Goal: Navigation & Orientation: Find specific page/section

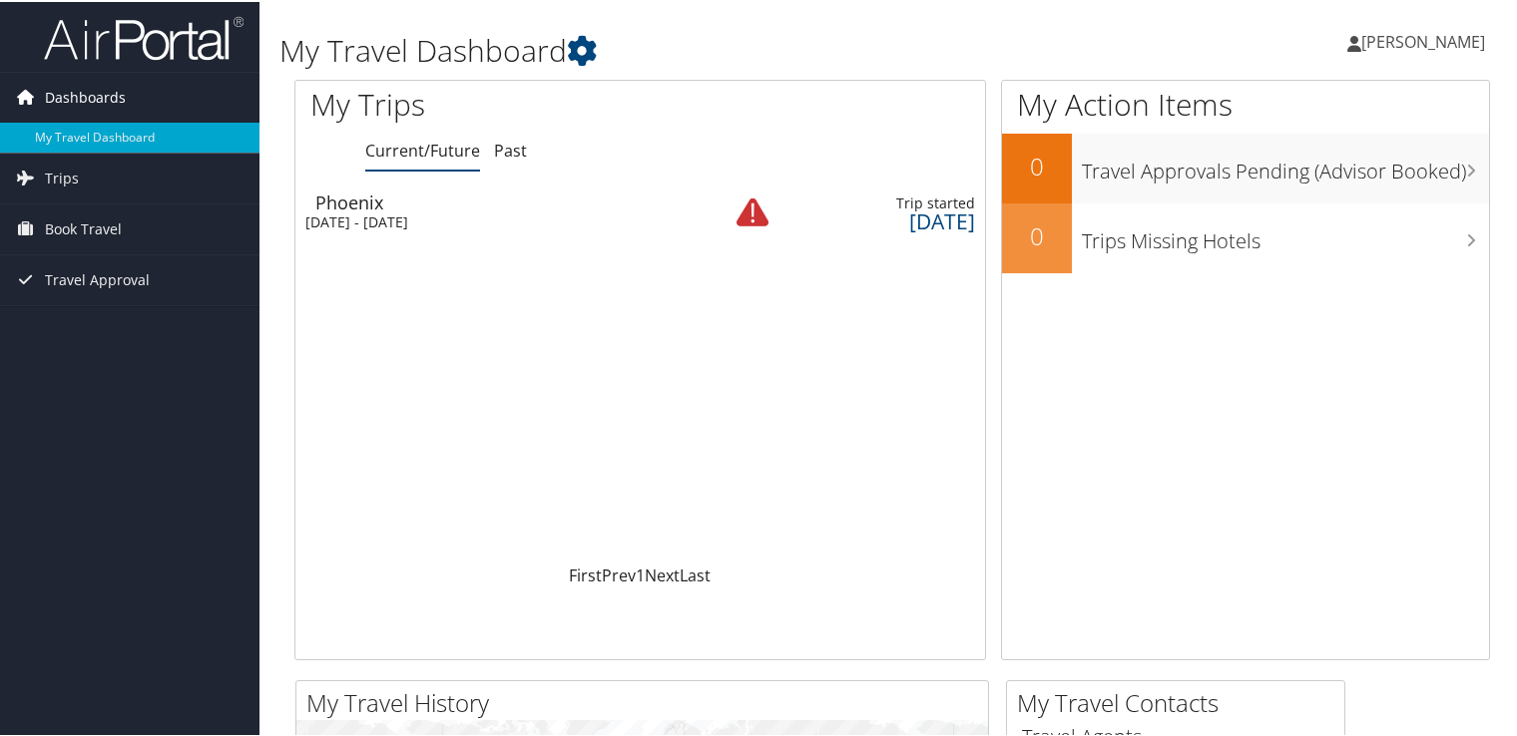
click at [89, 107] on span "Dashboards" at bounding box center [85, 96] width 81 height 50
